Goal: Transaction & Acquisition: Download file/media

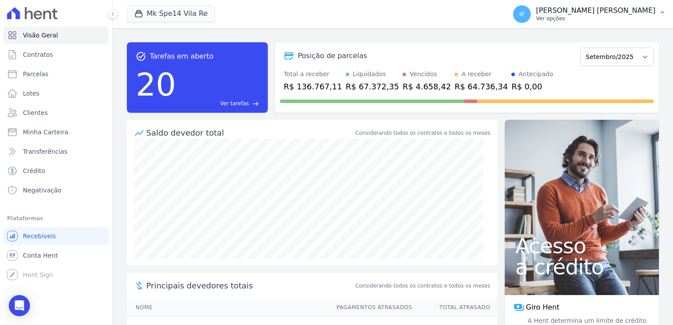
click at [595, 18] on p "Ver opções" at bounding box center [595, 18] width 119 height 7
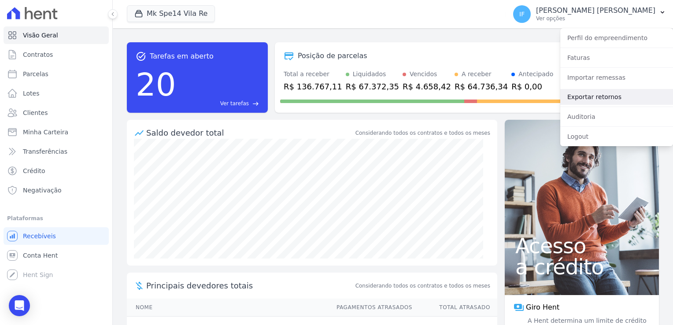
click at [569, 95] on link "Exportar retornos" at bounding box center [616, 97] width 113 height 16
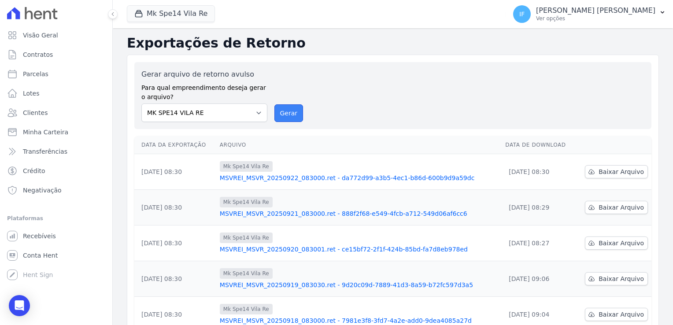
click at [284, 114] on button "Gerar" at bounding box center [288, 113] width 29 height 18
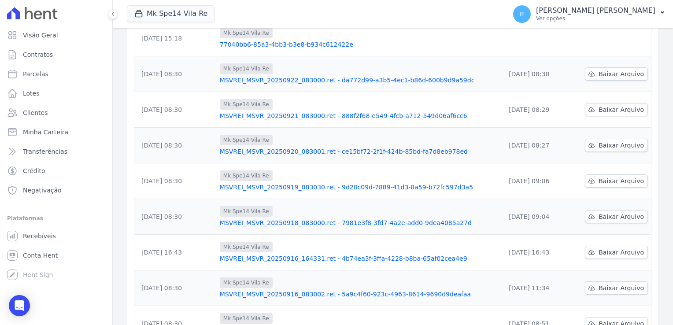
scroll to position [40, 0]
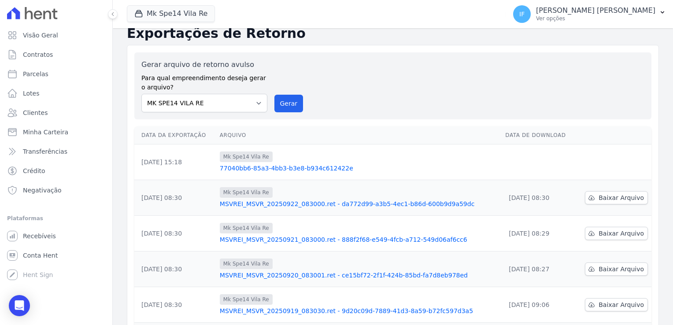
click at [261, 169] on link "77040bb6-85a3-4bb3-b3e8-b934c612422e" at bounding box center [359, 168] width 278 height 9
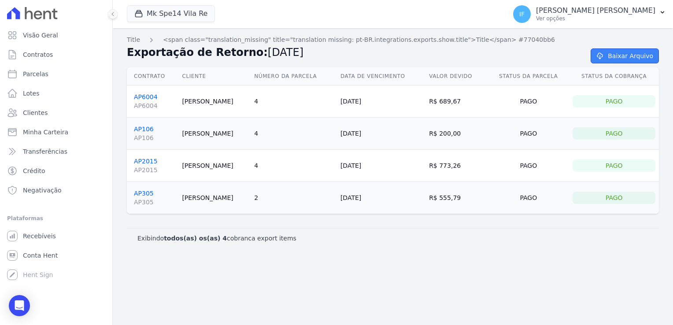
click at [625, 57] on link "Baixar Arquivo" at bounding box center [624, 55] width 68 height 15
click at [48, 36] on span "Visão Geral" at bounding box center [40, 35] width 35 height 9
click at [44, 15] on icon at bounding box center [47, 15] width 8 height 8
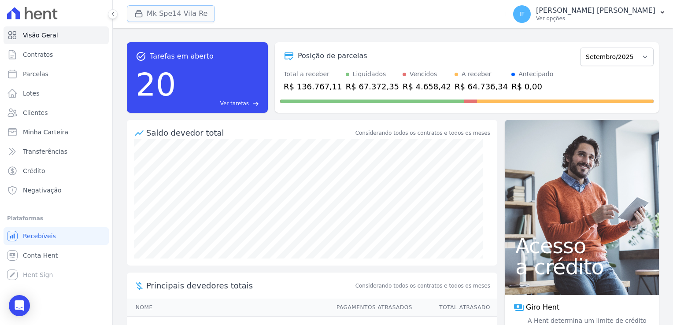
click at [169, 18] on button "Mk Spe14 Vila Re" at bounding box center [171, 13] width 88 height 17
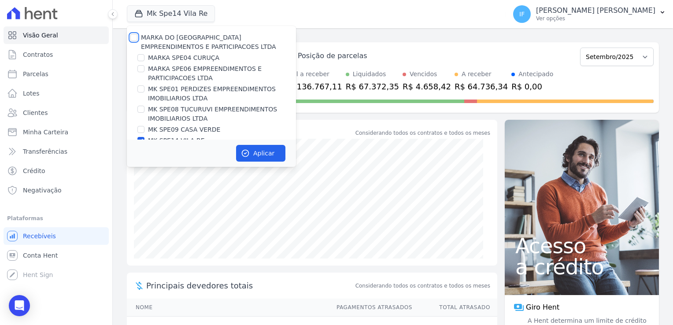
click at [133, 40] on input "MARKA DO [GEOGRAPHIC_DATA] EMPREENDIMENTOS E PARTICIPACOES LTDA" at bounding box center [133, 37] width 7 height 7
checkbox input "true"
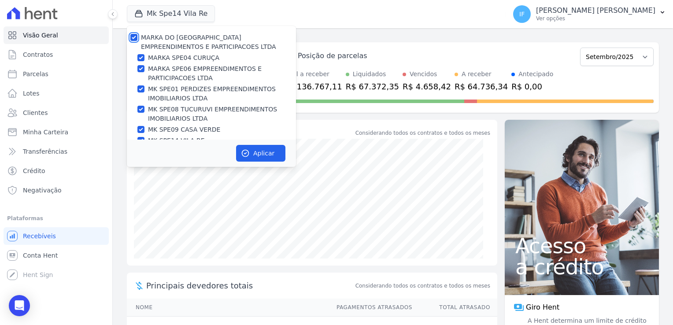
checkbox input "true"
click at [255, 153] on button "Aplicar" at bounding box center [260, 153] width 49 height 17
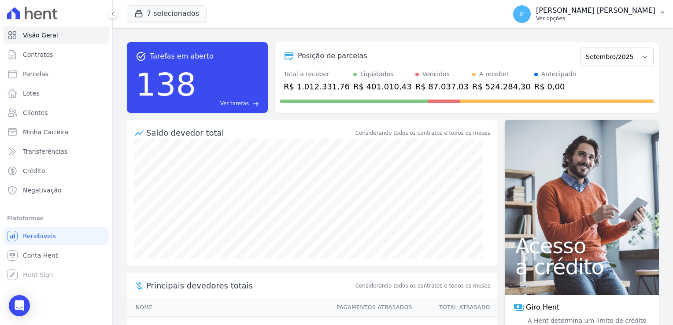
click at [592, 16] on p "Ver opções" at bounding box center [595, 18] width 119 height 7
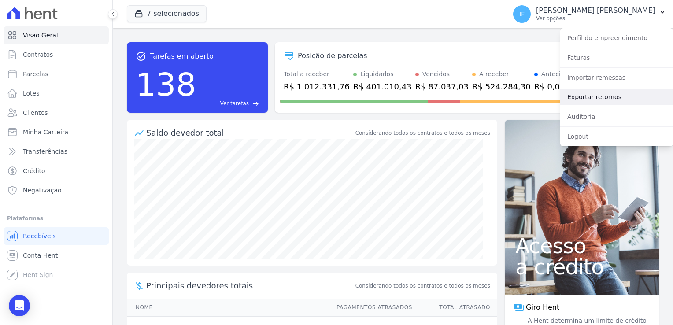
click at [572, 102] on link "Exportar retornos" at bounding box center [616, 97] width 113 height 16
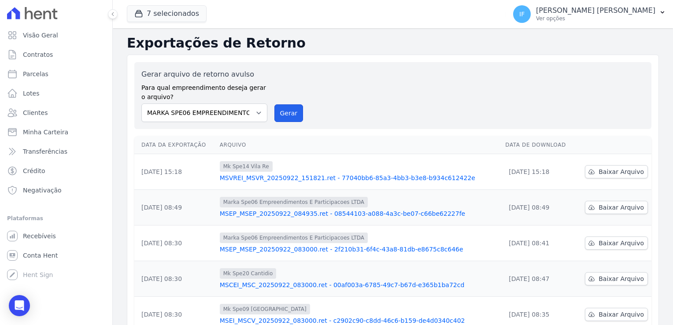
drag, startPoint x: 282, startPoint y: 114, endPoint x: 373, endPoint y: 66, distance: 103.2
click at [284, 114] on button "Gerar" at bounding box center [288, 113] width 29 height 18
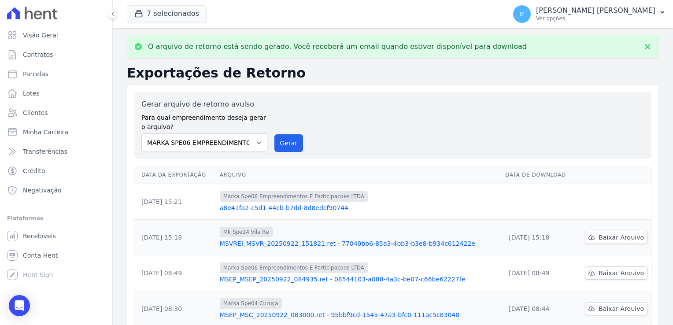
click at [288, 209] on link "a8e41fa2-c5d1-44cb-b7dd-8d8edcf90744" at bounding box center [359, 207] width 279 height 9
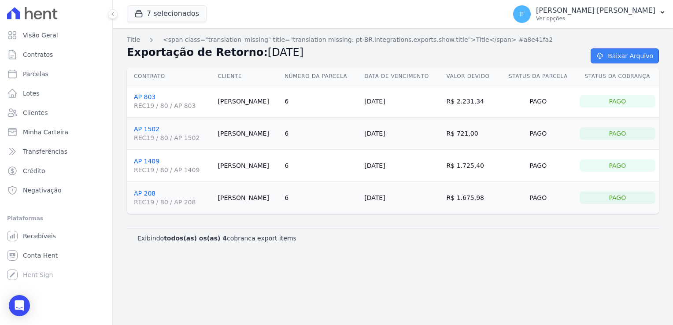
click at [630, 52] on link "Baixar Arquivo" at bounding box center [624, 55] width 68 height 15
